Goal: Book appointment/travel/reservation

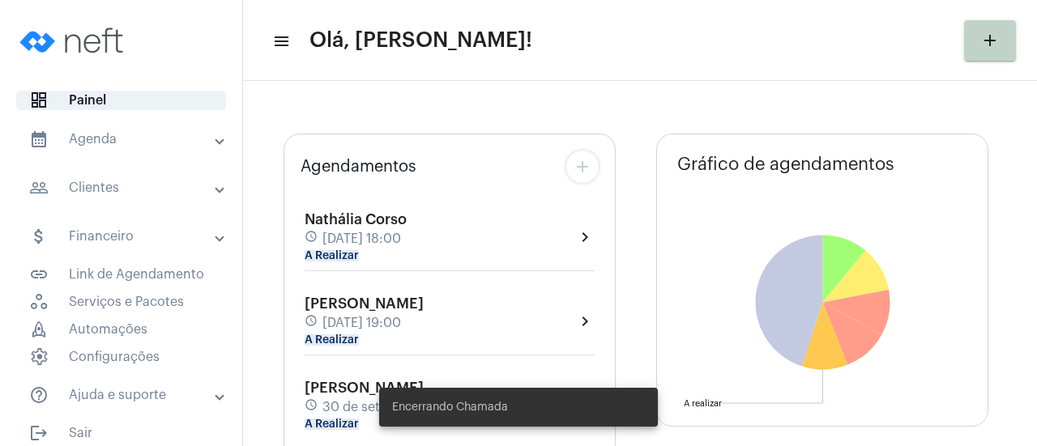
click at [183, 147] on mat-panel-title "calendar_month_outlined Agenda" at bounding box center [122, 139] width 187 height 19
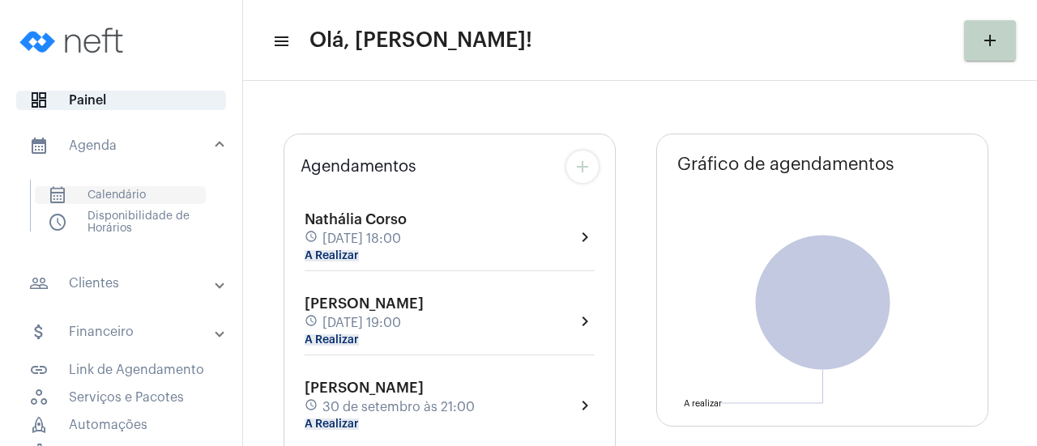
type input "[URL][DOMAIN_NAME]"
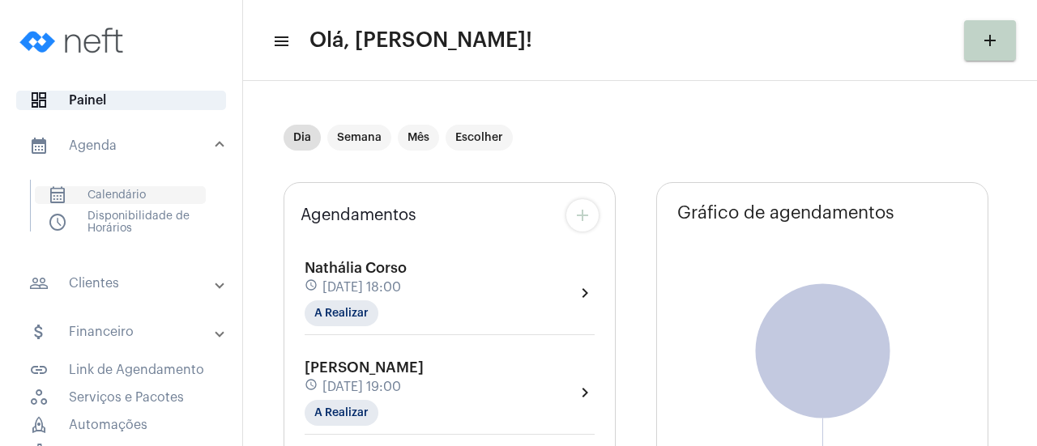
click at [140, 193] on span "calendar_month_outlined Calendário" at bounding box center [120, 195] width 171 height 18
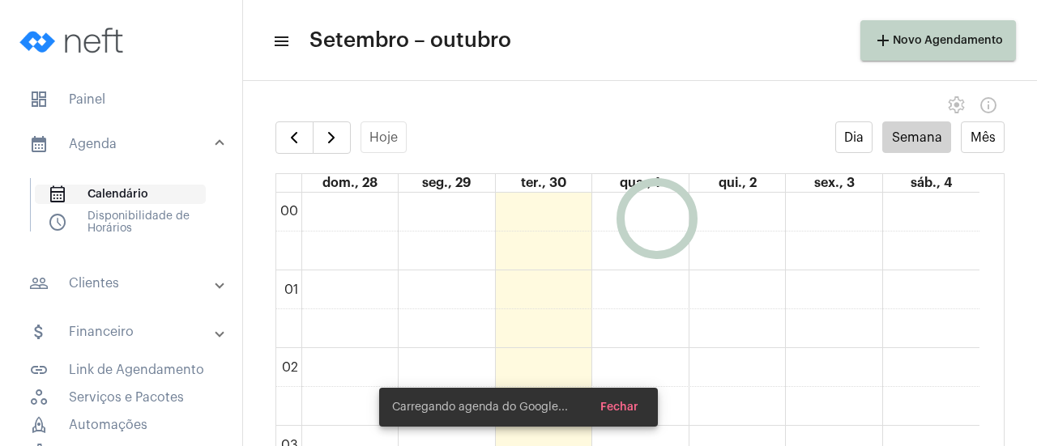
scroll to position [468, 0]
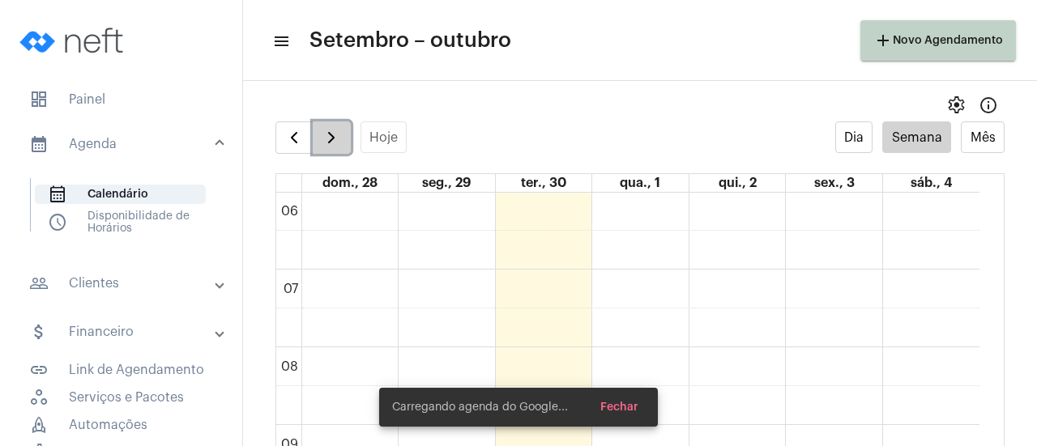
click at [338, 127] on button "button" at bounding box center [332, 138] width 38 height 32
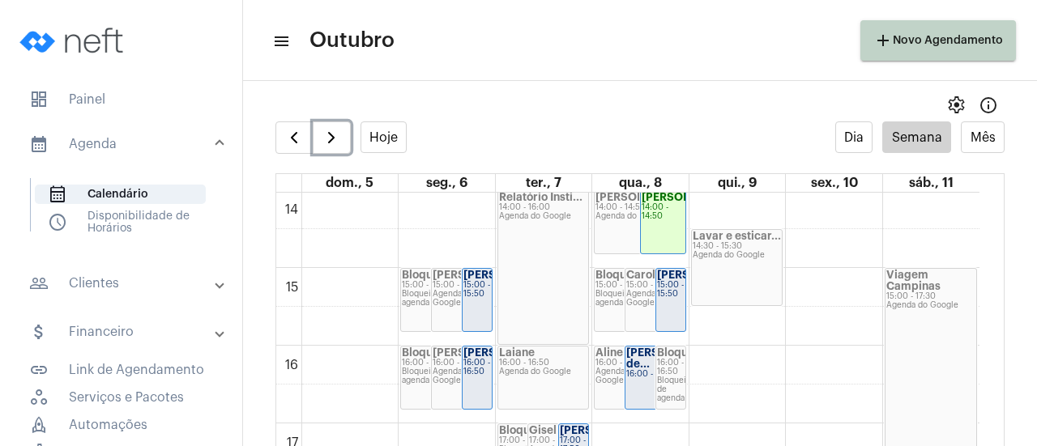
scroll to position [1100, 0]
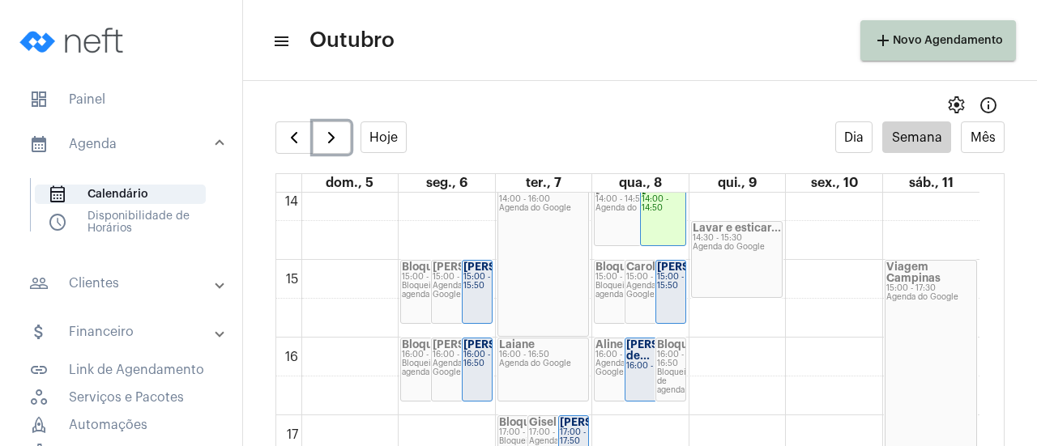
click at [533, 365] on div "Agenda do Google" at bounding box center [543, 364] width 89 height 9
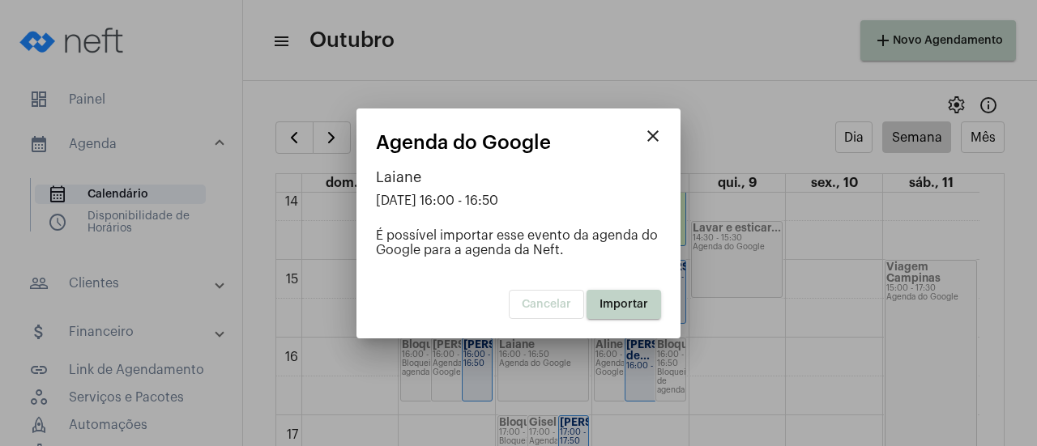
click at [616, 306] on span "Importar" at bounding box center [624, 304] width 49 height 11
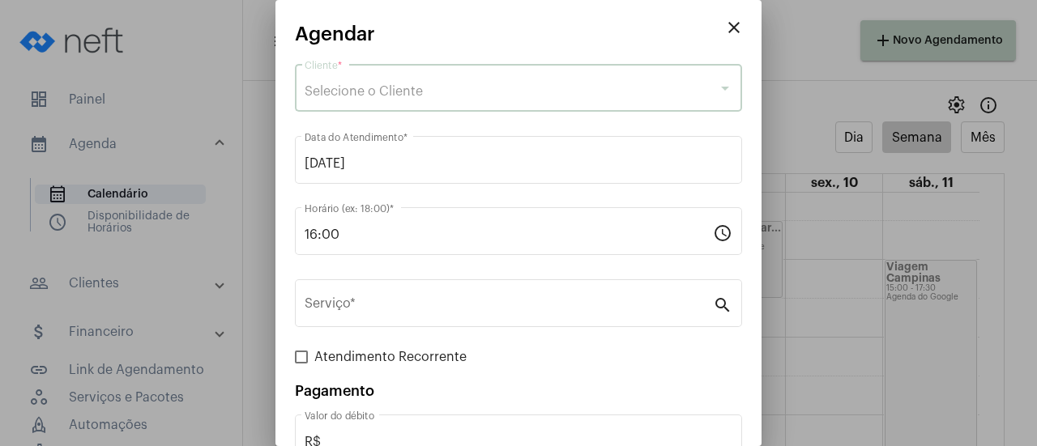
click at [469, 99] on div "Selecione o Cliente" at bounding box center [511, 91] width 413 height 15
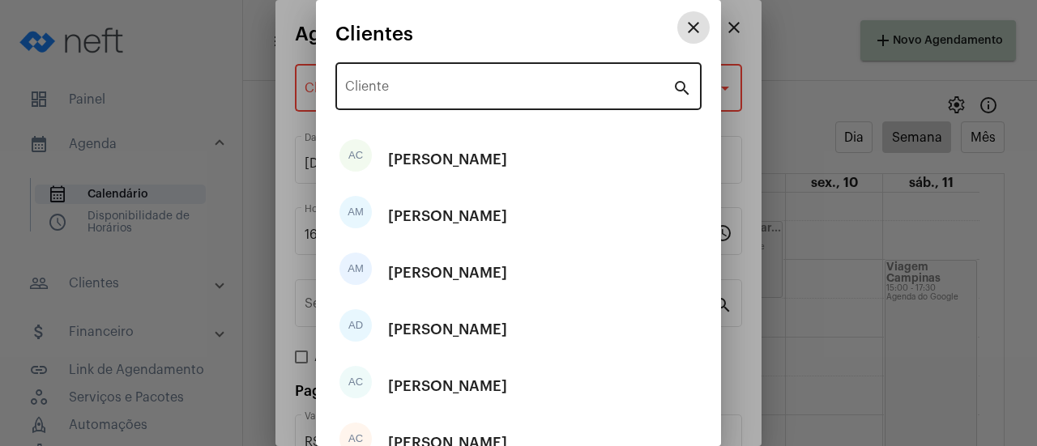
click at [456, 90] on input "Cliente" at bounding box center [508, 90] width 327 height 15
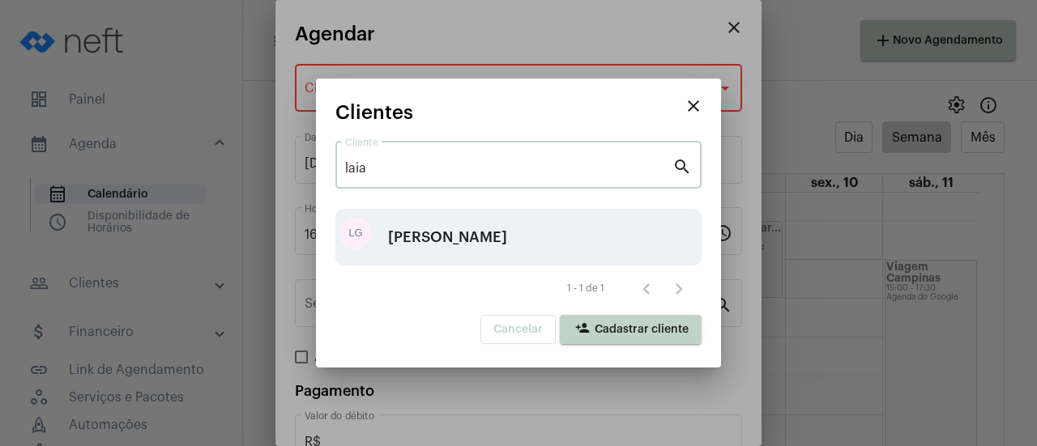
type input "laia"
click at [455, 226] on div "[PERSON_NAME]" at bounding box center [447, 237] width 119 height 49
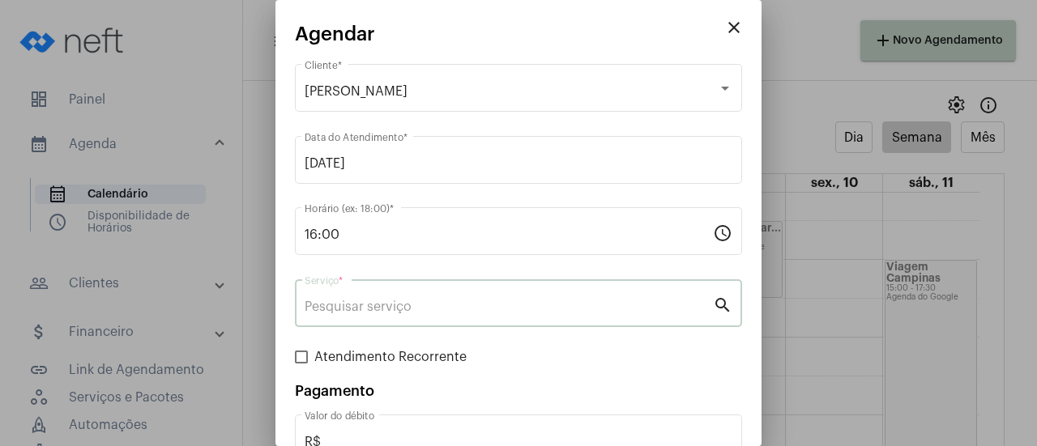
click at [408, 305] on input "Serviço *" at bounding box center [509, 307] width 408 height 15
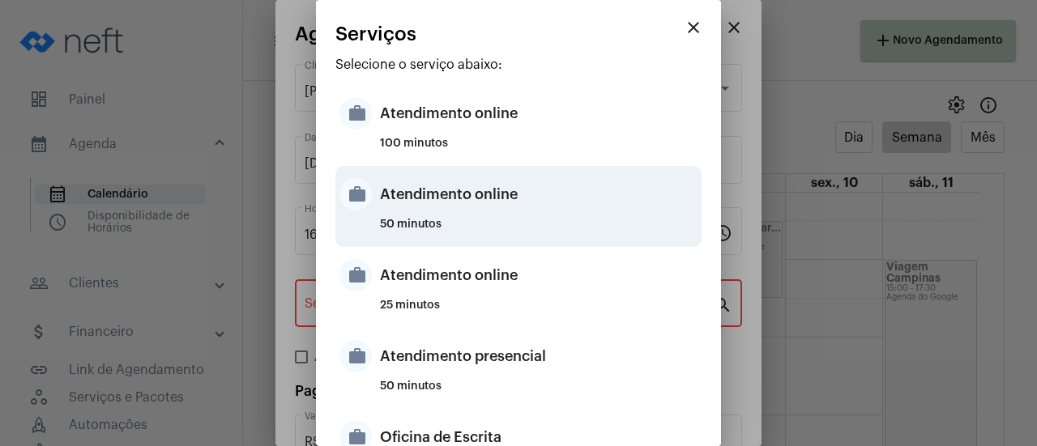
click at [506, 199] on div "Atendimento online" at bounding box center [539, 194] width 318 height 49
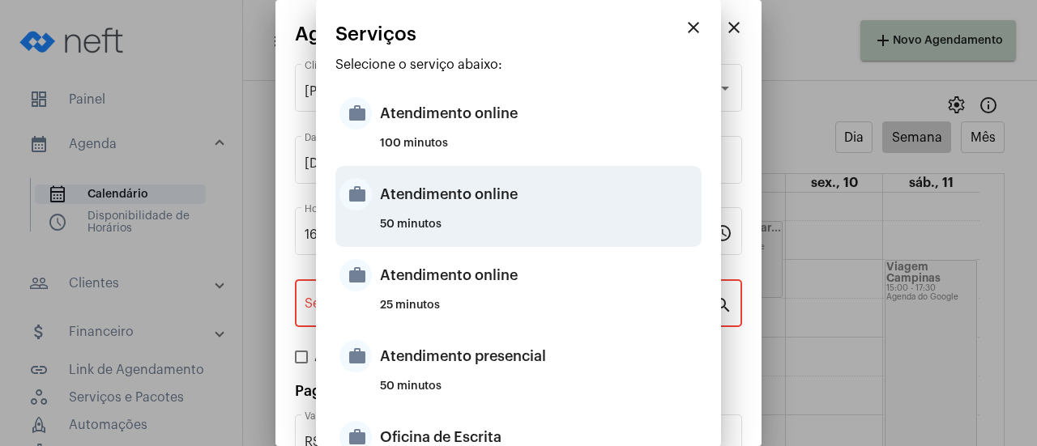
type input "Atendimento online"
type input "R$ 0"
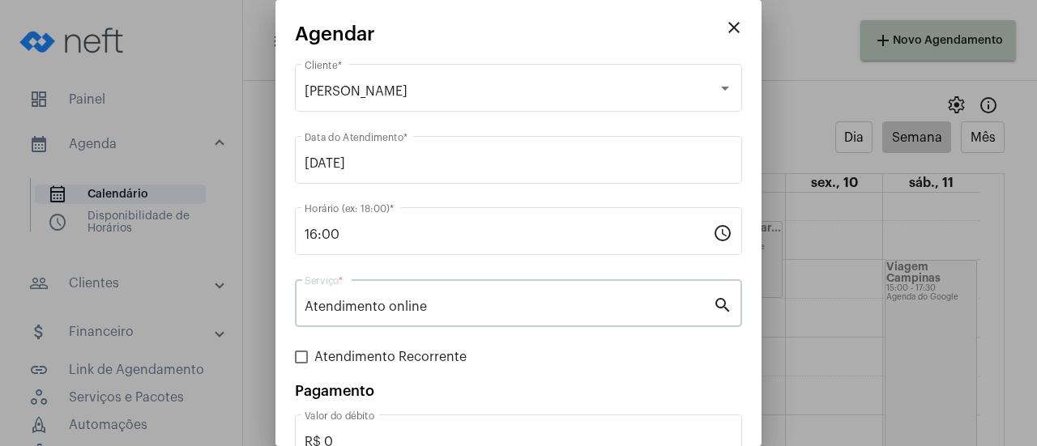
scroll to position [107, 0]
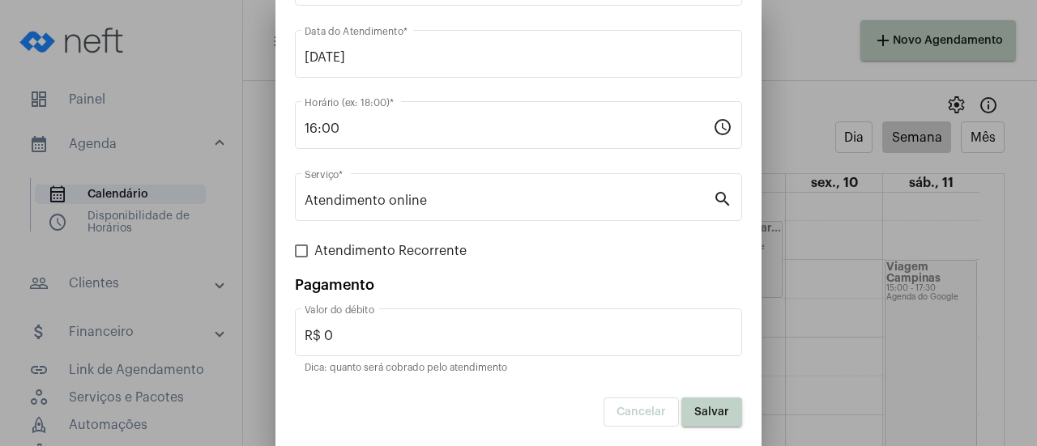
click at [707, 413] on span "Salvar" at bounding box center [711, 412] width 35 height 11
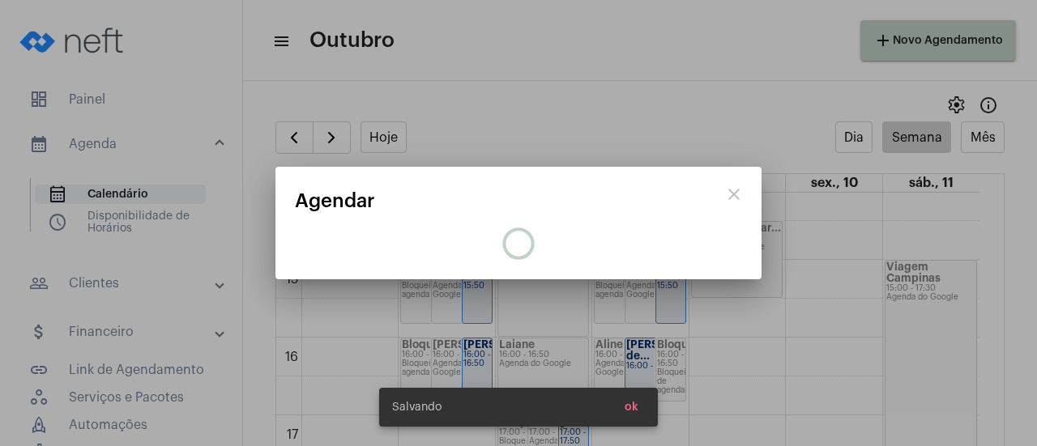
scroll to position [0, 0]
